Goal: Task Accomplishment & Management: Manage account settings

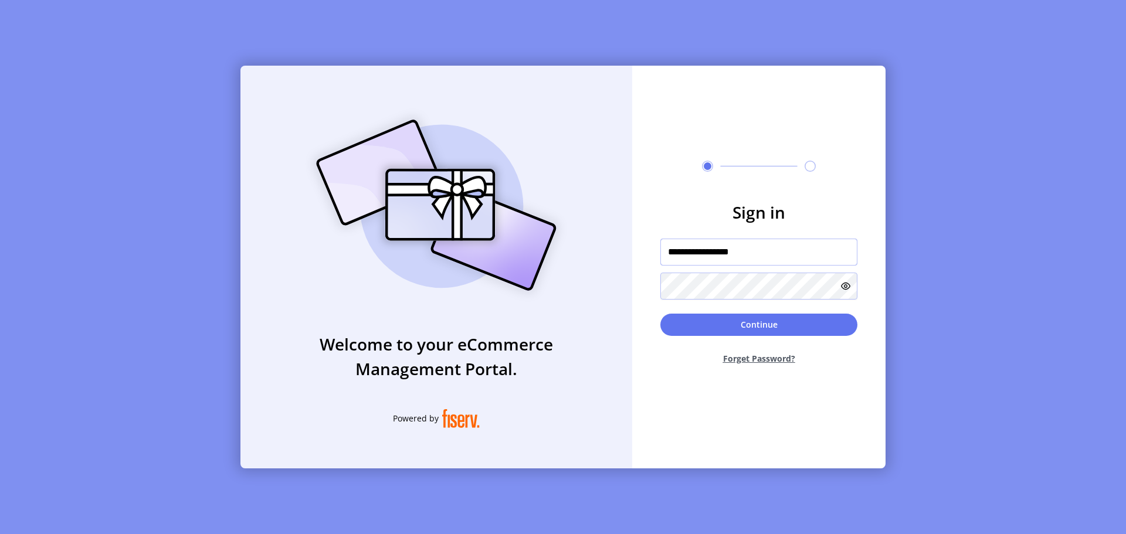
drag, startPoint x: 810, startPoint y: 251, endPoint x: 707, endPoint y: 255, distance: 103.3
click at [707, 255] on input "**********" at bounding box center [758, 252] width 197 height 27
type input "**********"
click at [660, 314] on button "Continue" at bounding box center [758, 325] width 197 height 22
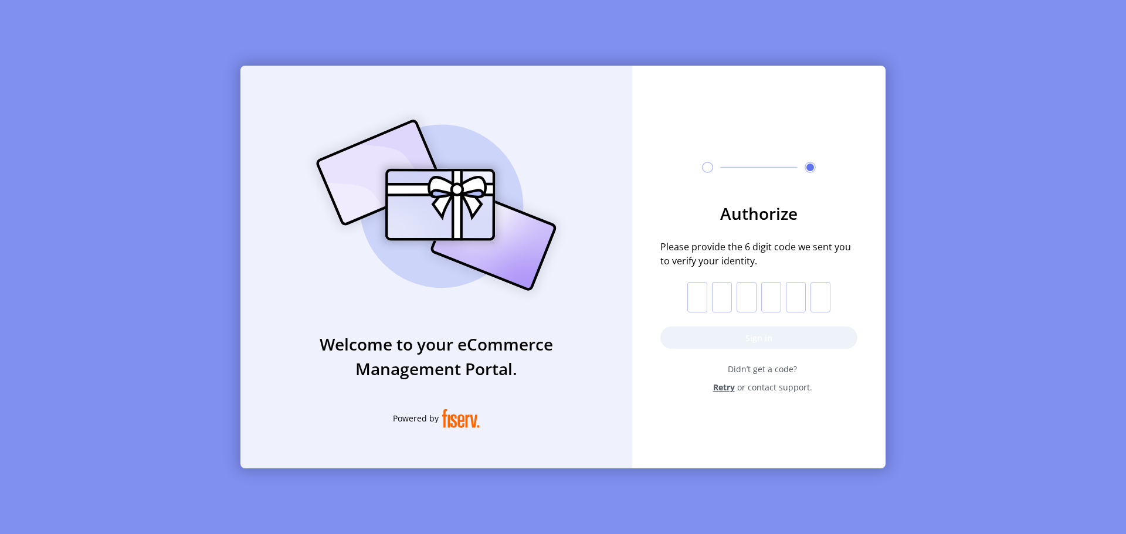
drag, startPoint x: 698, startPoint y: 288, endPoint x: 773, endPoint y: 296, distance: 75.4
click at [698, 288] on input "text" at bounding box center [697, 297] width 20 height 30
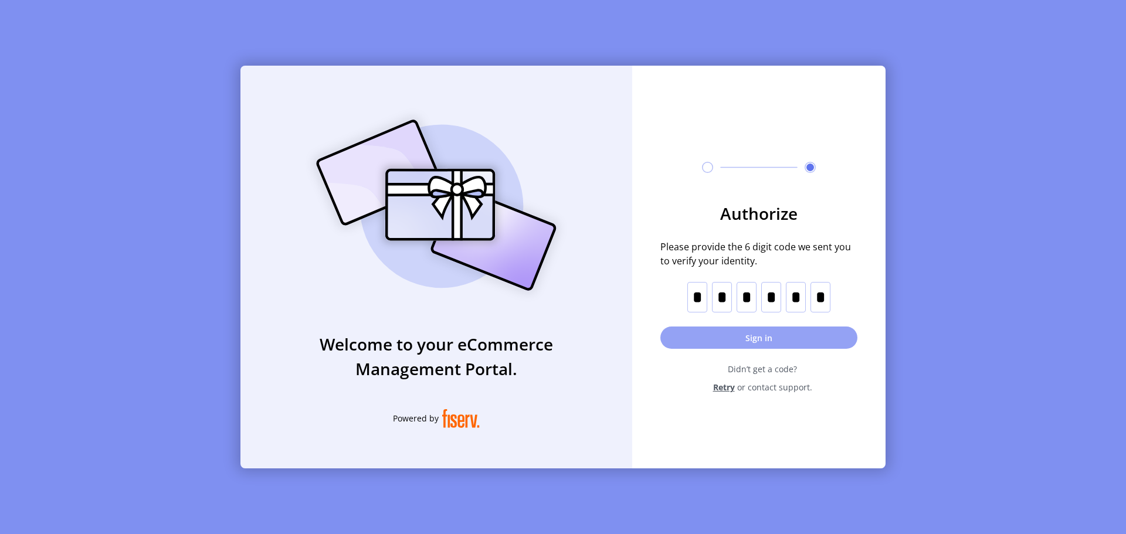
click at [798, 342] on button "Sign in" at bounding box center [758, 338] width 197 height 22
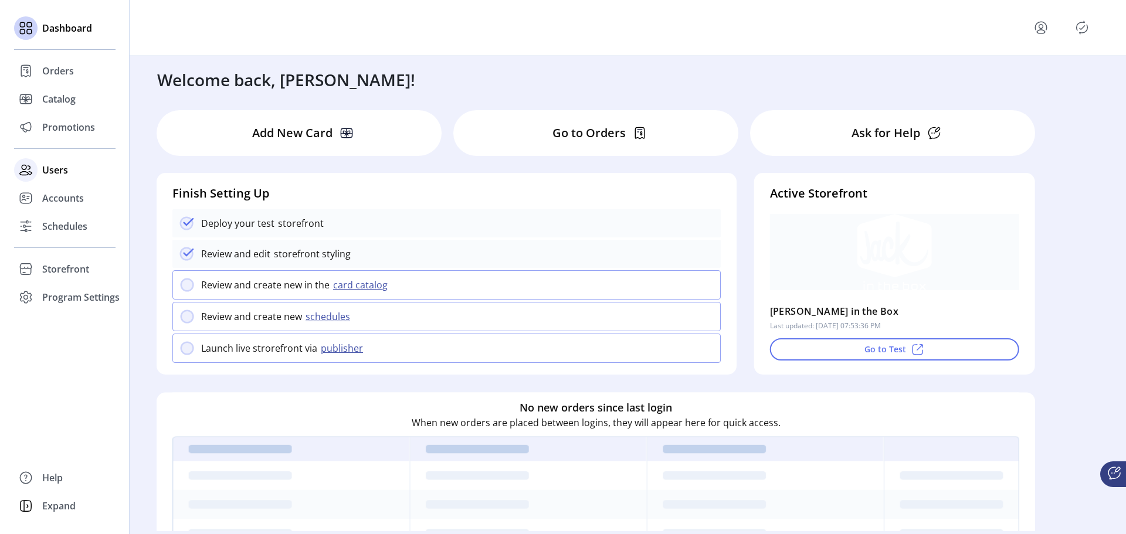
click at [52, 179] on div "Users" at bounding box center [64, 170] width 101 height 28
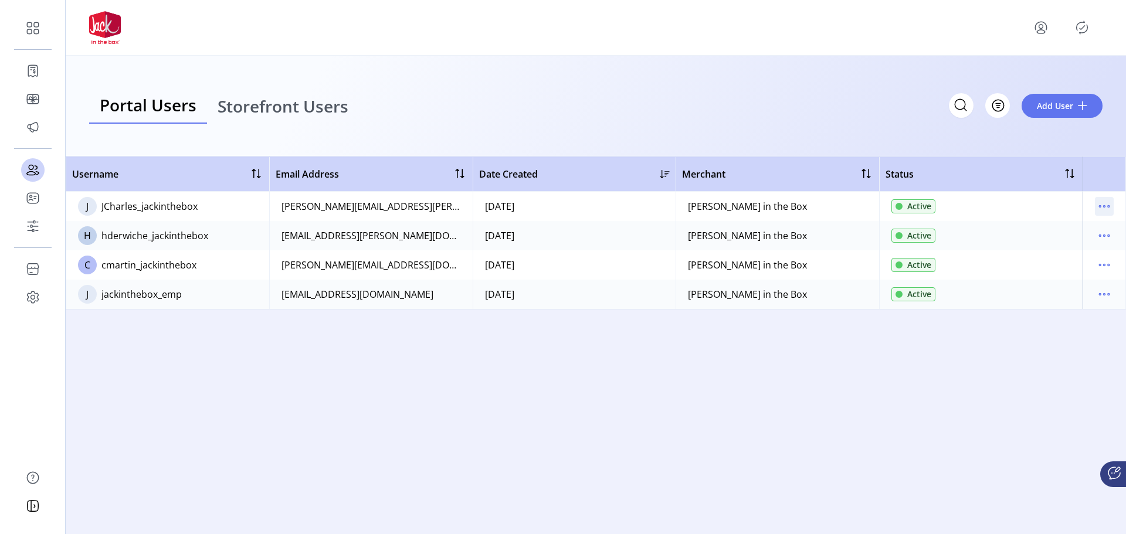
click at [1101, 205] on icon "menu" at bounding box center [1104, 206] width 19 height 19
click at [1059, 268] on span "Reset Password" at bounding box center [1054, 266] width 97 height 9
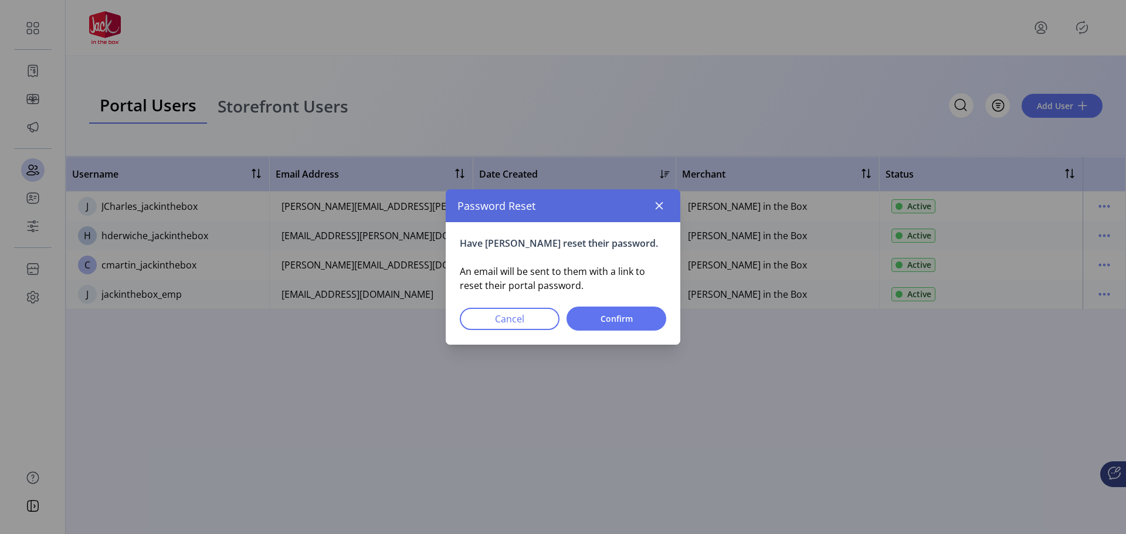
drag, startPoint x: 622, startPoint y: 317, endPoint x: 666, endPoint y: 317, distance: 44.0
click at [621, 317] on span "Confirm" at bounding box center [616, 319] width 69 height 12
